Goal: Information Seeking & Learning: Learn about a topic

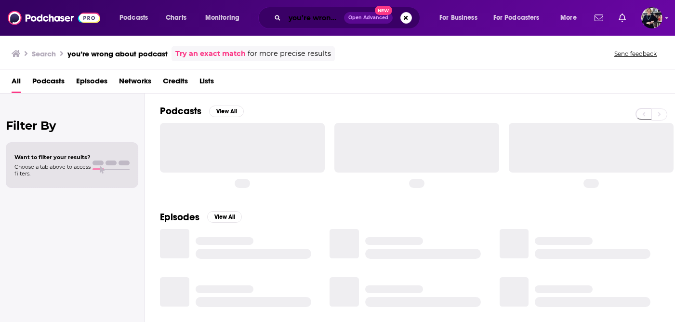
click at [309, 17] on input "you’re wrong about podcast" at bounding box center [314, 17] width 59 height 15
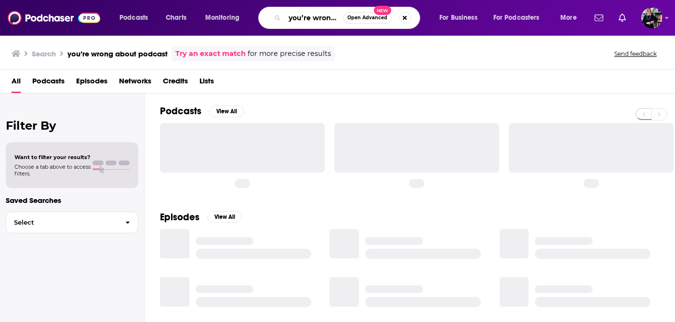
click at [308, 17] on input "you’re wrong about podcast" at bounding box center [314, 17] width 58 height 15
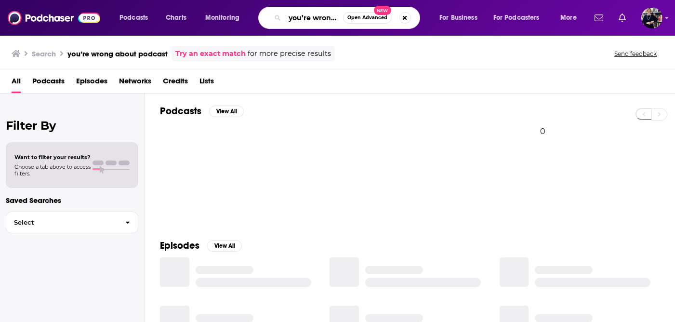
click at [308, 17] on input "you’re wrong about podcast" at bounding box center [314, 17] width 58 height 15
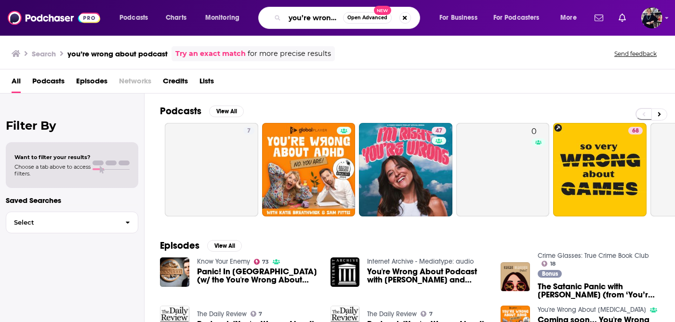
click at [308, 17] on input "you’re wrong about podcast" at bounding box center [314, 17] width 58 height 15
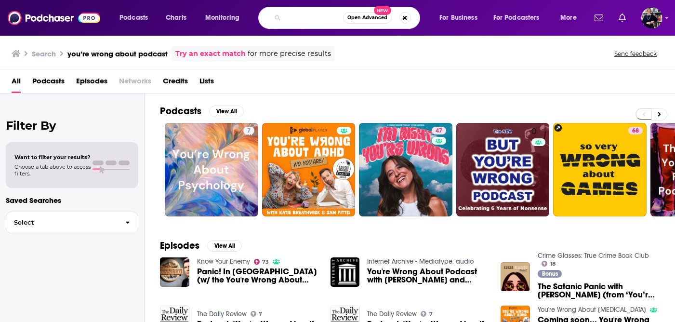
scroll to position [0, 63]
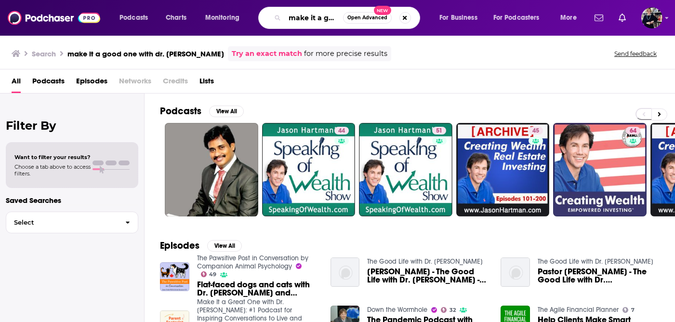
click at [324, 18] on input "make it a good one with dr. [PERSON_NAME]" at bounding box center [314, 17] width 58 height 15
paste input "Make It a Great One with Dr. D"
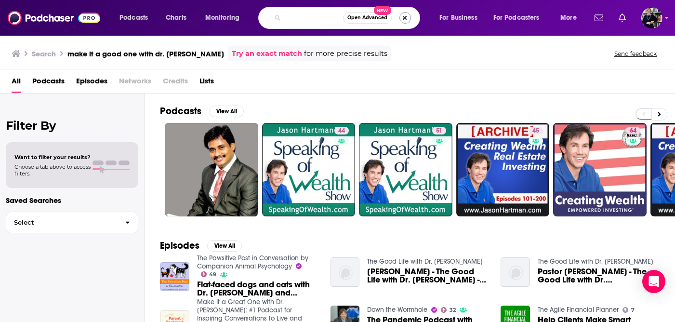
type input "Make It a Great One with Dr. [PERSON_NAME]"
click at [405, 17] on button "Search podcasts, credits, & more..." at bounding box center [405, 18] width 12 height 12
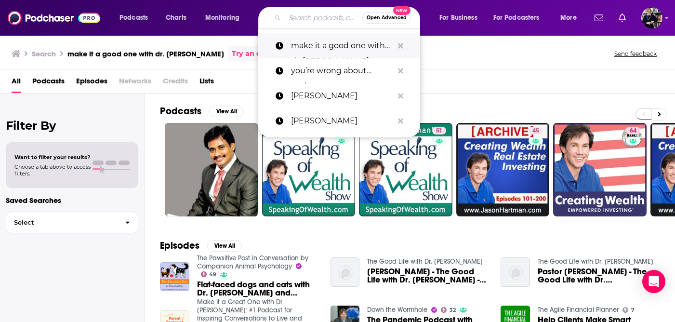
paste input "[DATE] 2pm PT (5pm ET) works"
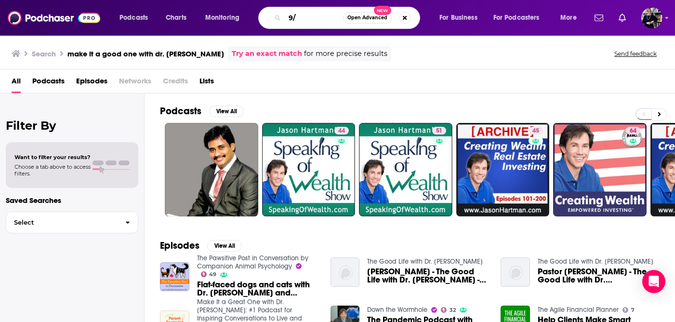
type input "9"
type input "Make it a great one with dr. [PERSON_NAME]"
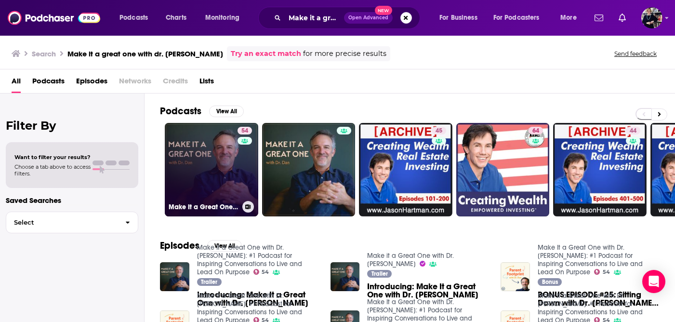
click at [236, 170] on link "54 Make It a Great One with Dr. [PERSON_NAME]: #1 Podcast for Inspiring Convers…" at bounding box center [211, 169] width 93 height 93
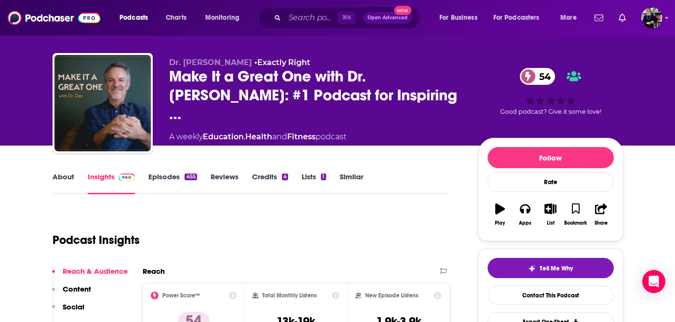
scroll to position [3, 0]
